Goal: Information Seeking & Learning: Learn about a topic

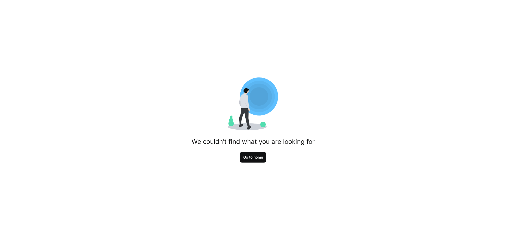
click at [252, 160] on span "Go to home" at bounding box center [253, 157] width 21 height 5
click at [252, 158] on span "Go to home" at bounding box center [253, 157] width 21 height 5
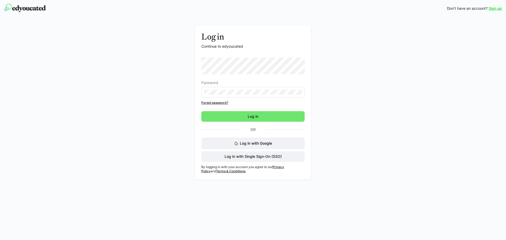
click at [85, 127] on div "Log in Continue to edyoucated Password Forgot password? Log in Or Log in with G…" at bounding box center [253, 100] width 506 height 166
click at [272, 157] on span "Log in with Single Sign-On (SSO)" at bounding box center [253, 156] width 59 height 5
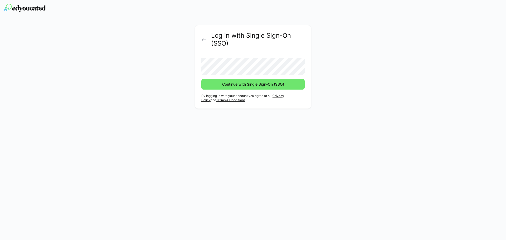
click at [202, 79] on button "Continue with Single Sign-On (SSO)" at bounding box center [253, 84] width 103 height 11
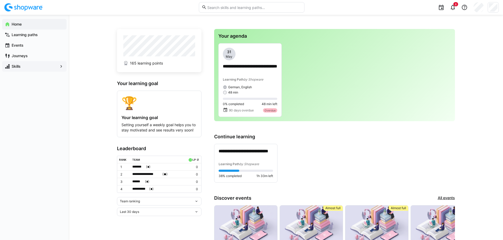
click at [19, 69] on span "Skills" at bounding box center [34, 66] width 47 height 5
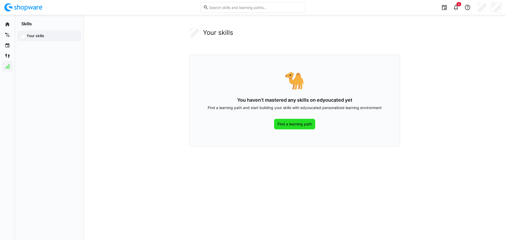
click at [302, 126] on span "Find a learning path" at bounding box center [295, 124] width 36 height 5
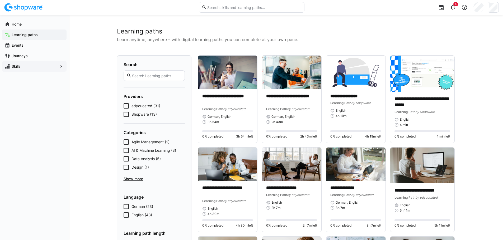
click at [125, 114] on icon at bounding box center [125, 114] width 5 height 5
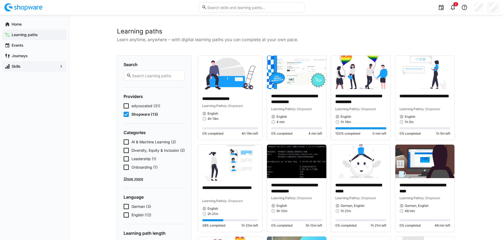
click at [125, 113] on icon at bounding box center [125, 114] width 5 height 5
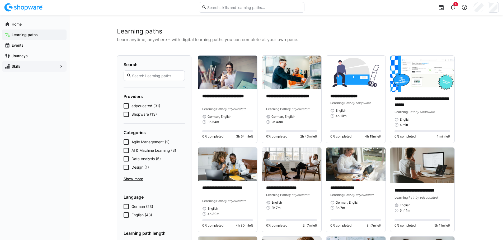
click at [131, 180] on span "Show more" at bounding box center [153, 178] width 61 height 5
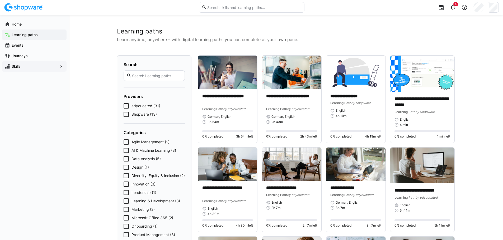
click at [164, 75] on input "text" at bounding box center [156, 75] width 50 height 5
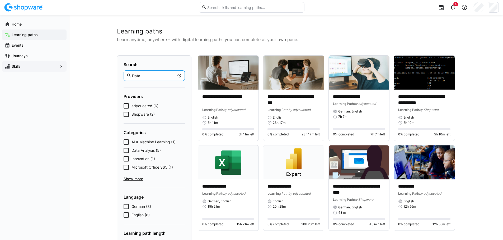
type input "Data"
